Goal: Transaction & Acquisition: Download file/media

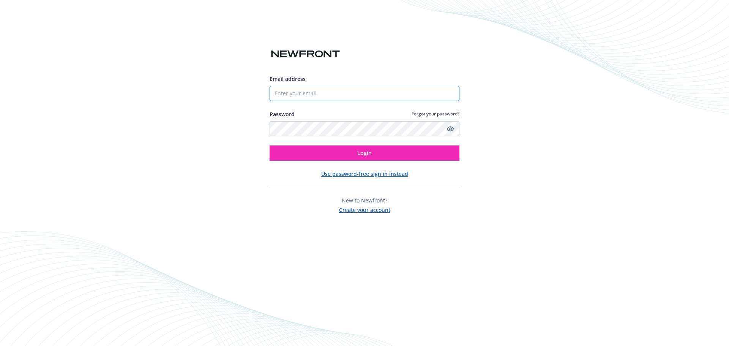
click at [287, 93] on input "Email address" at bounding box center [364, 93] width 190 height 15
type input "[EMAIL_ADDRESS][DOMAIN_NAME]"
click at [269, 145] on button "Login" at bounding box center [364, 152] width 190 height 15
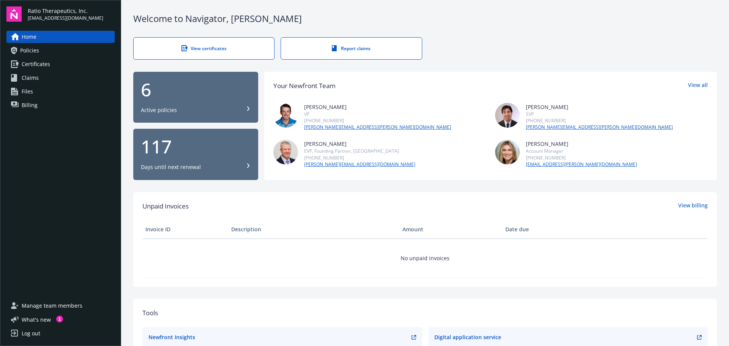
click at [43, 52] on link "Policies" at bounding box center [60, 50] width 108 height 12
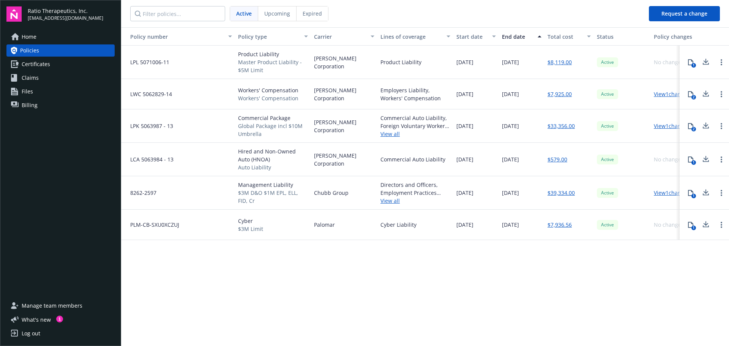
click at [31, 65] on span "Certificates" at bounding box center [36, 64] width 28 height 12
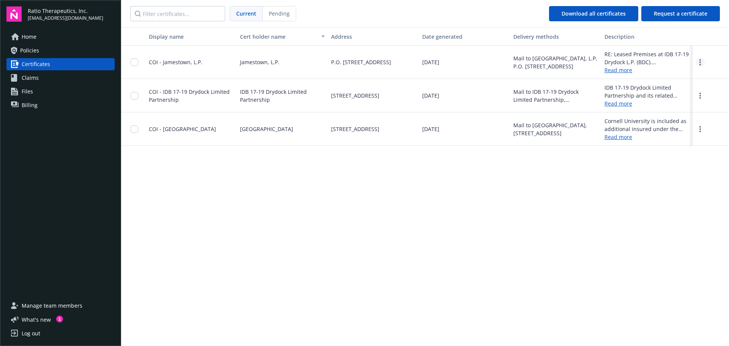
click at [697, 62] on link "more" at bounding box center [699, 62] width 9 height 9
click at [678, 77] on link "Download" at bounding box center [679, 77] width 50 height 15
click at [27, 51] on span "Policies" at bounding box center [29, 50] width 19 height 12
